Goal: Register for event/course

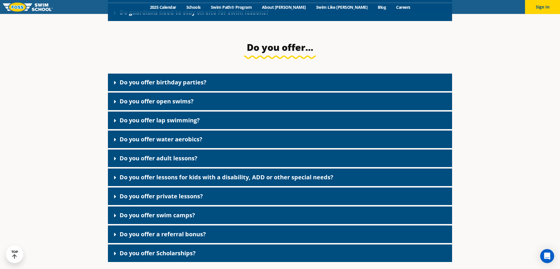
scroll to position [1071, 0]
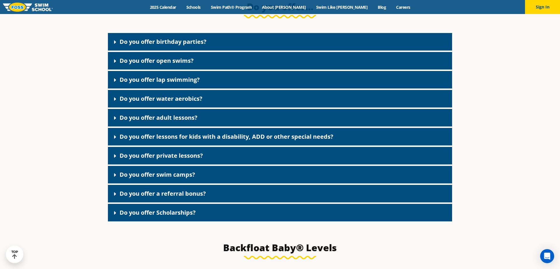
click at [187, 216] on link "Do you offer Scholarships?" at bounding box center [158, 212] width 76 height 8
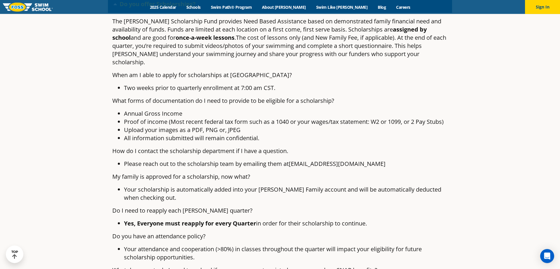
scroll to position [1220, 0]
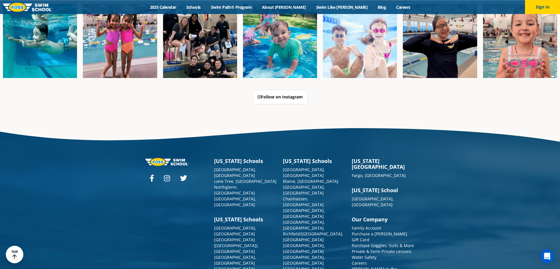
scroll to position [1503, 0]
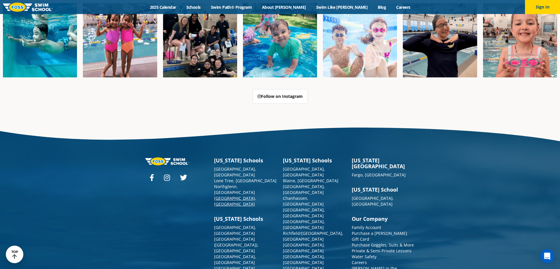
click at [223, 195] on link "[GEOGRAPHIC_DATA], [GEOGRAPHIC_DATA]" at bounding box center [235, 200] width 42 height 11
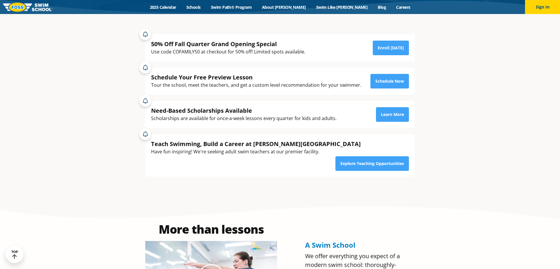
scroll to position [178, 0]
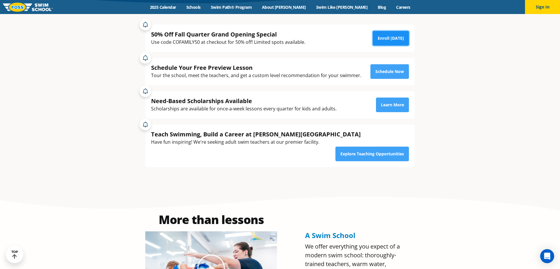
click at [395, 36] on link "Enroll Today" at bounding box center [391, 38] width 36 height 15
